Goal: Task Accomplishment & Management: Complete application form

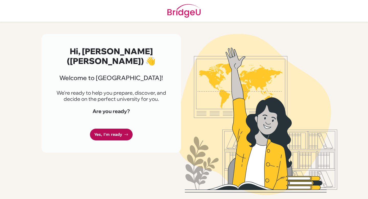
click at [107, 129] on link "Yes, I'm ready" at bounding box center [111, 135] width 43 height 12
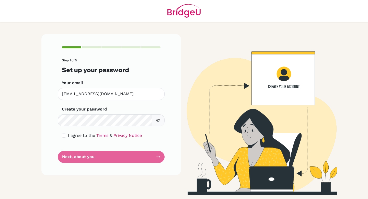
click at [158, 120] on icon "button" at bounding box center [159, 120] width 2 height 2
click at [157, 120] on icon "button" at bounding box center [158, 120] width 4 height 4
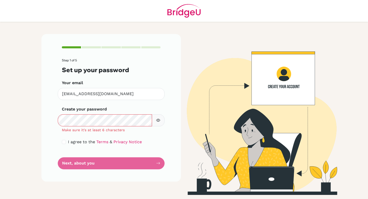
click at [160, 122] on button "button" at bounding box center [158, 120] width 13 height 12
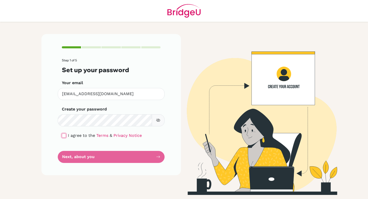
click at [65, 136] on input "checkbox" at bounding box center [64, 135] width 4 height 4
checkbox input "true"
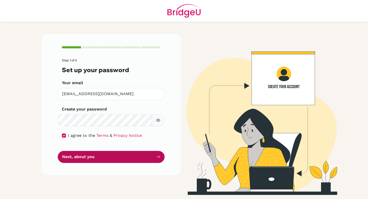
click at [81, 155] on button "Next, about you" at bounding box center [111, 157] width 107 height 12
